Goal: Task Accomplishment & Management: Manage account settings

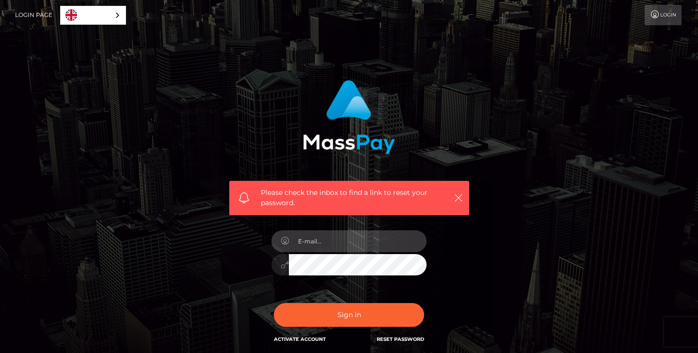
click at [327, 235] on input "email" at bounding box center [358, 241] width 138 height 22
type input "[EMAIL_ADDRESS][DOMAIN_NAME]"
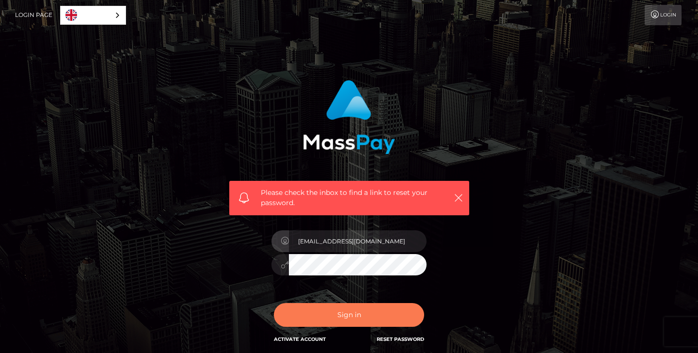
click at [349, 316] on button "Sign in" at bounding box center [349, 315] width 150 height 24
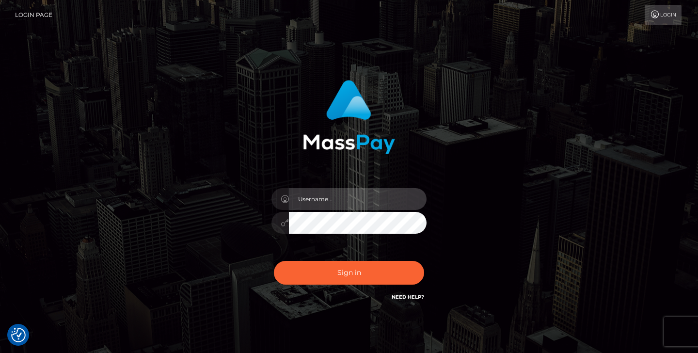
click at [312, 202] on input "text" at bounding box center [358, 199] width 138 height 22
click at [308, 198] on input "text" at bounding box center [358, 199] width 138 height 22
click at [355, 194] on input "text" at bounding box center [358, 199] width 138 height 22
paste input "[EMAIL_ADDRESS][DOMAIN_NAME]"
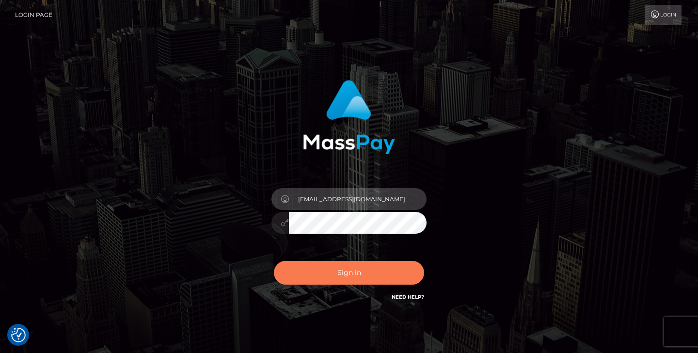
type input "[EMAIL_ADDRESS][DOMAIN_NAME]"
click at [305, 284] on div "Sign in Need Help?" at bounding box center [349, 276] width 170 height 43
click at [310, 281] on button "Sign in" at bounding box center [349, 273] width 150 height 24
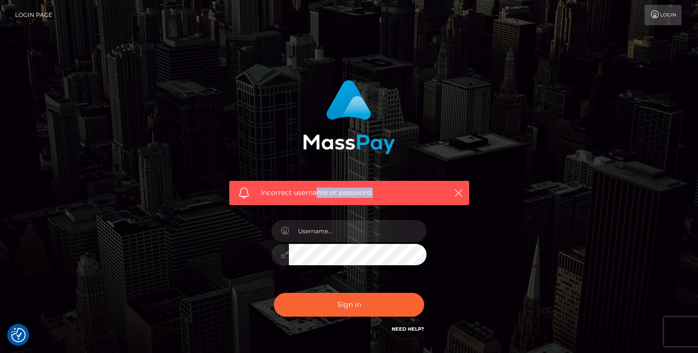
click at [317, 198] on div "Incorrect username or password." at bounding box center [349, 193] width 240 height 24
